Goal: Entertainment & Leisure: Consume media (video, audio)

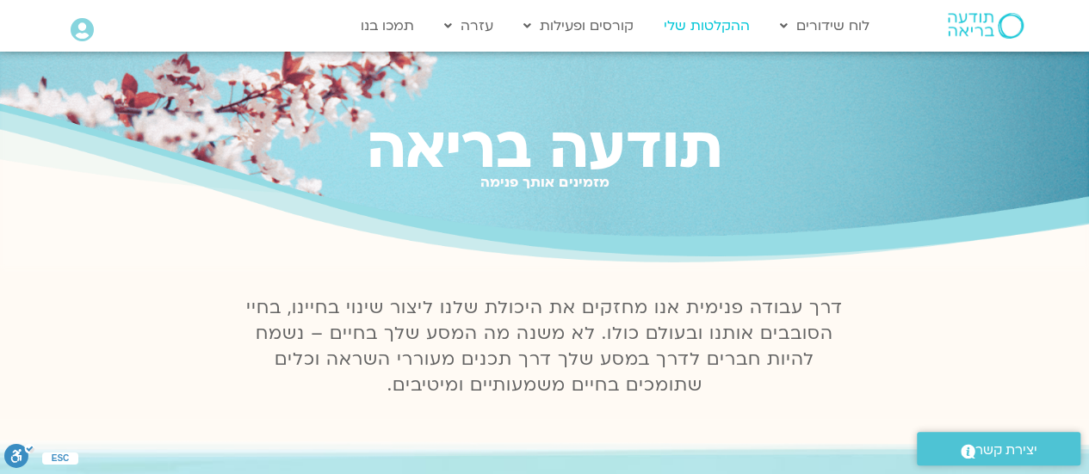
click at [686, 23] on link "ההקלטות שלי" at bounding box center [706, 25] width 103 height 33
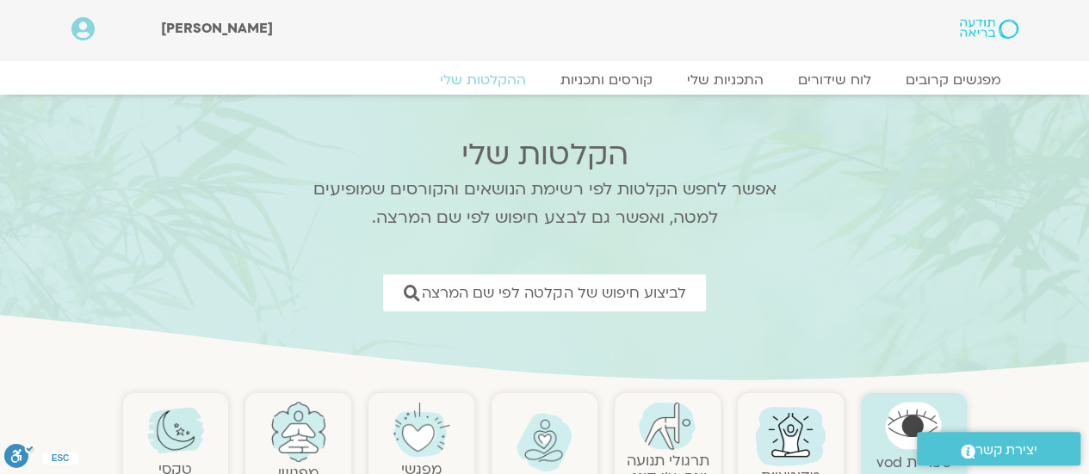
scroll to position [172, 0]
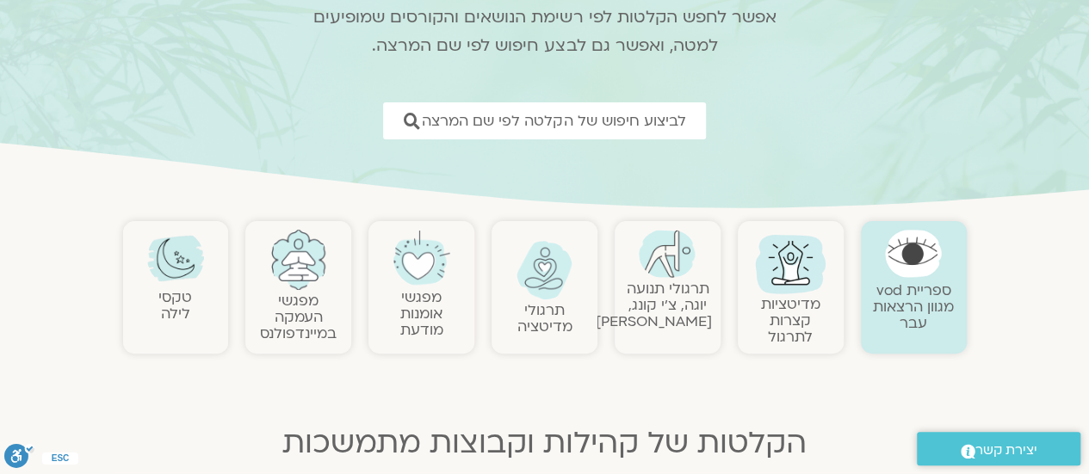
click at [541, 301] on link "תרגולי מדיטציה" at bounding box center [545, 319] width 55 height 36
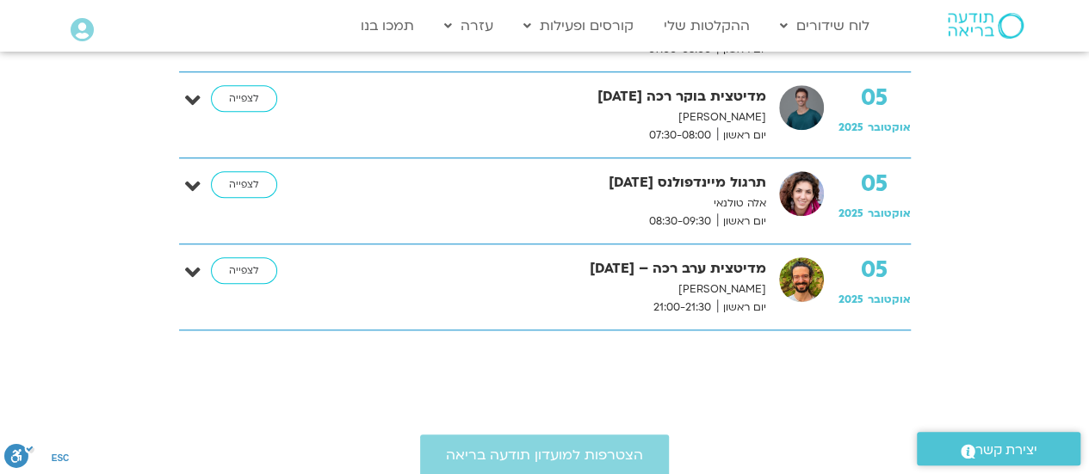
scroll to position [603, 0]
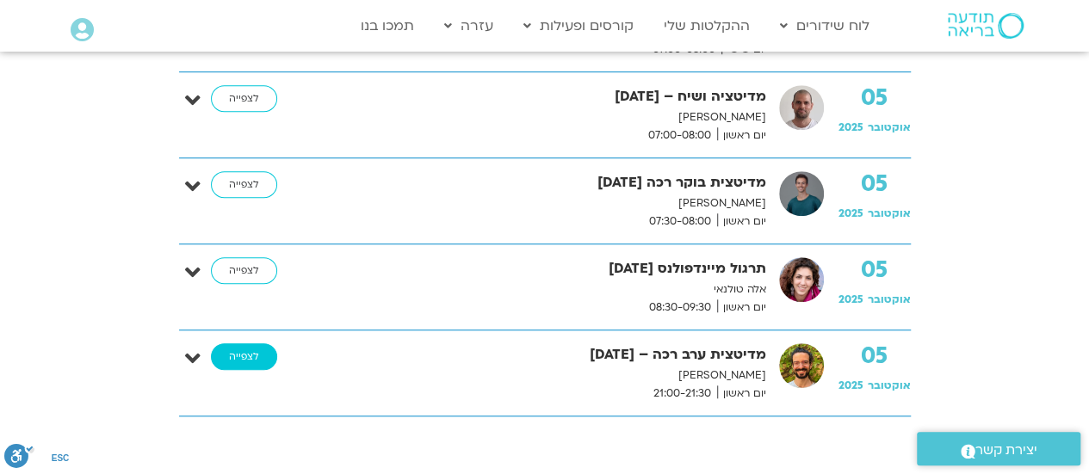
click at [257, 351] on link "לצפייה" at bounding box center [244, 358] width 66 height 28
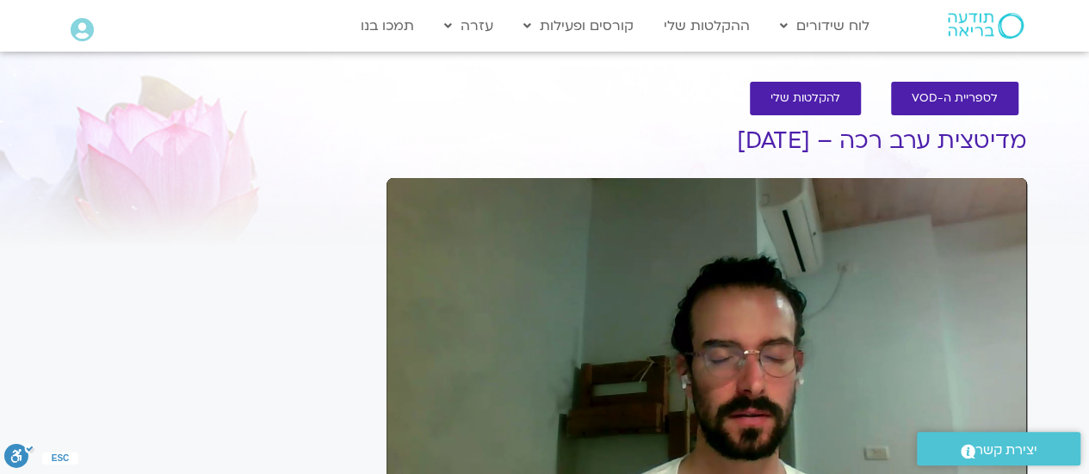
scroll to position [172, 0]
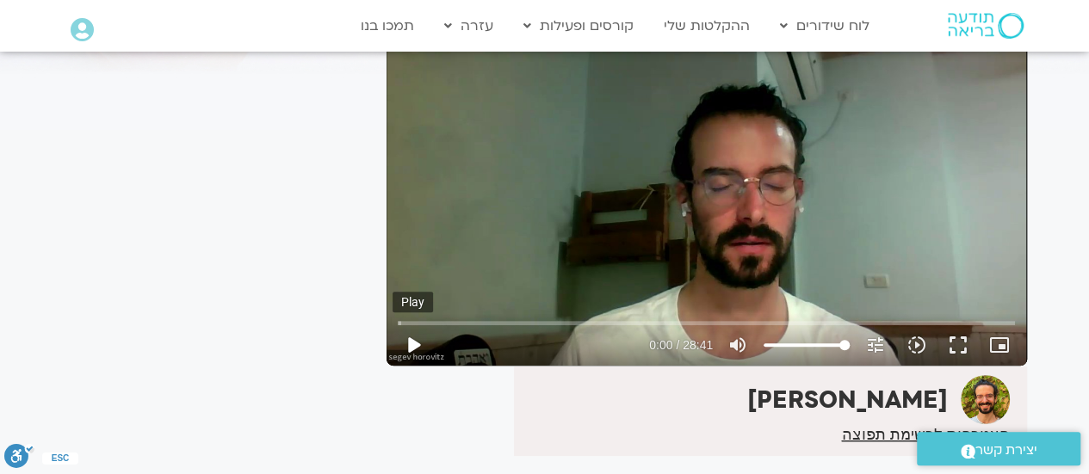
click at [402, 340] on button "play_arrow" at bounding box center [413, 345] width 41 height 41
click at [424, 295] on div "Skip Ad 0:32 pause 0:04 / 28:41 volume_up Mute tune Resolution Auto 720p slow_m…" at bounding box center [707, 186] width 641 height 360
click at [424, 295] on div "Skip Ad 0:32 play_arrow 0:04 / 28:41 volume_up Mute tune Resolution Auto 720p s…" at bounding box center [707, 186] width 641 height 360
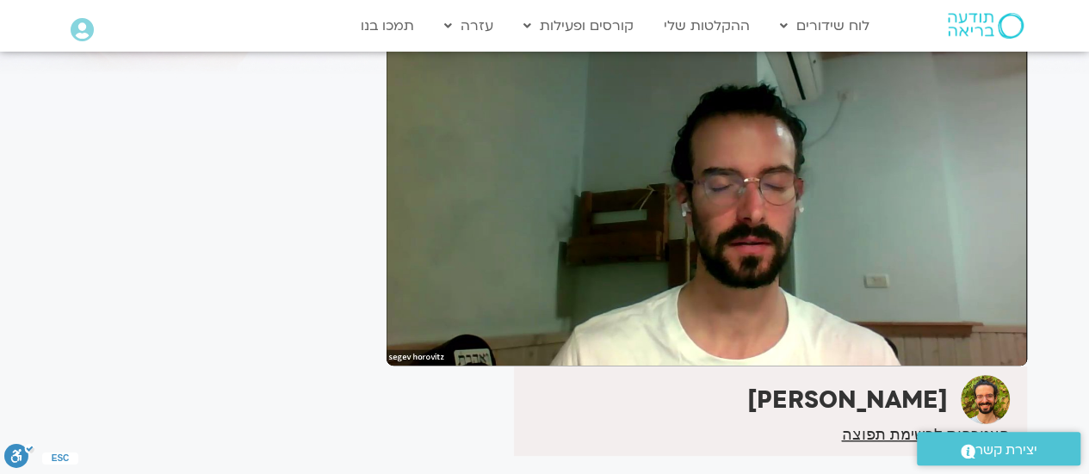
type input "1698.210923"
